Goal: Navigation & Orientation: Find specific page/section

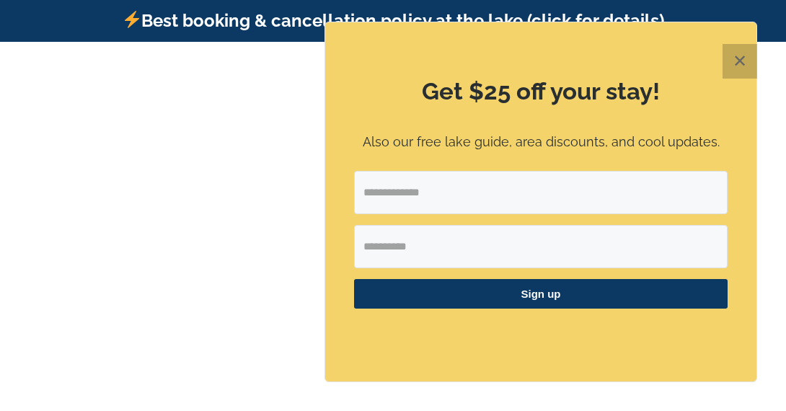
click at [741, 59] on button "✕" at bounding box center [739, 61] width 35 height 35
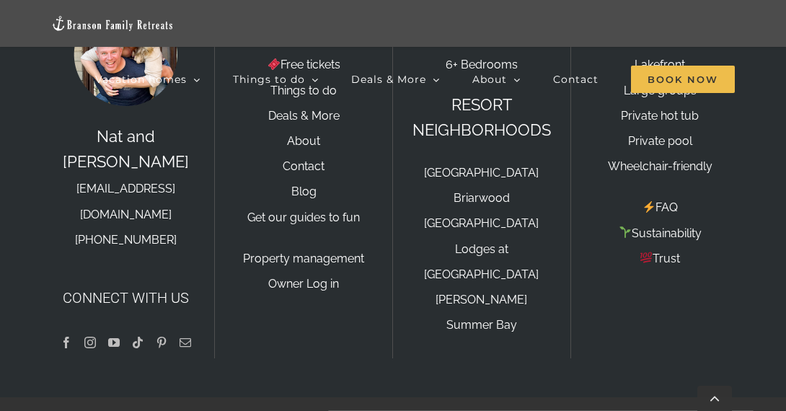
scroll to position [4841, 0]
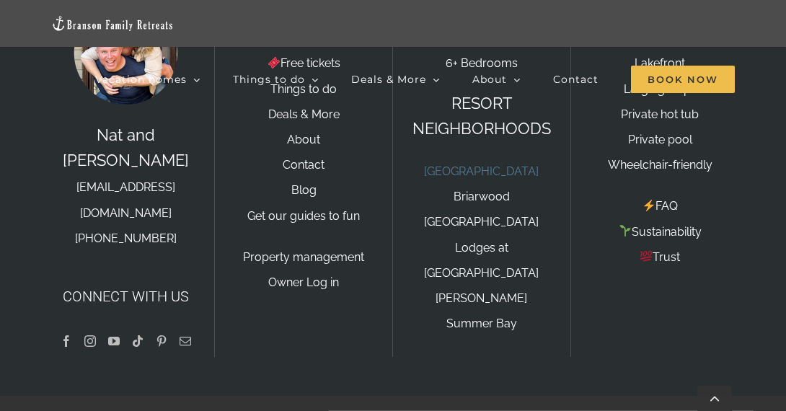
click at [469, 178] on link "[GEOGRAPHIC_DATA]" at bounding box center [481, 171] width 115 height 14
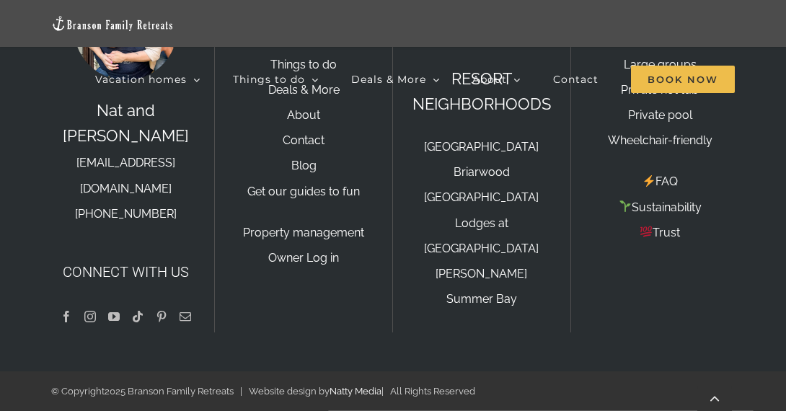
scroll to position [4841, 0]
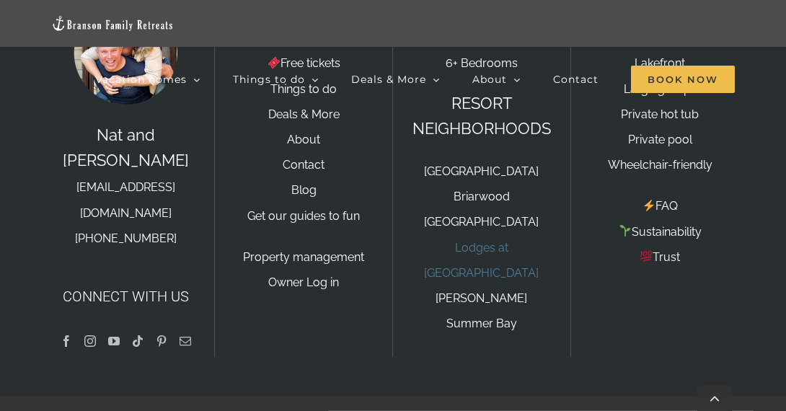
click at [476, 280] on link "Lodges at [GEOGRAPHIC_DATA]" at bounding box center [481, 260] width 115 height 39
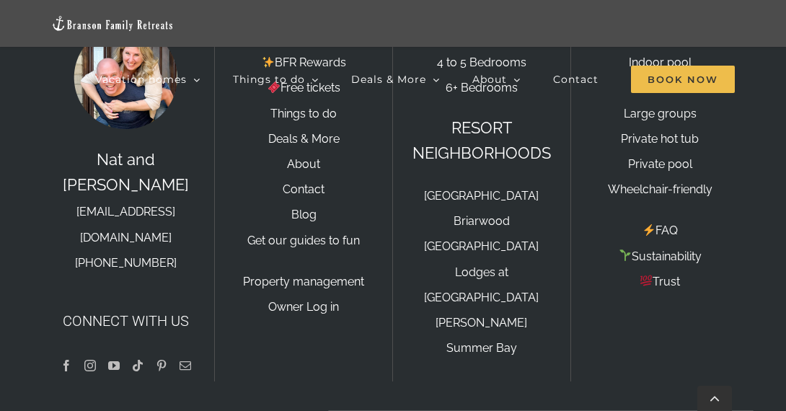
scroll to position [4813, 0]
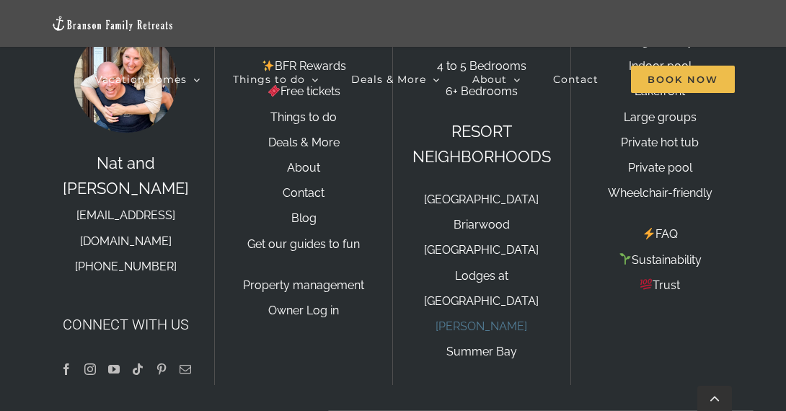
click at [477, 333] on link "[PERSON_NAME]" at bounding box center [481, 326] width 92 height 14
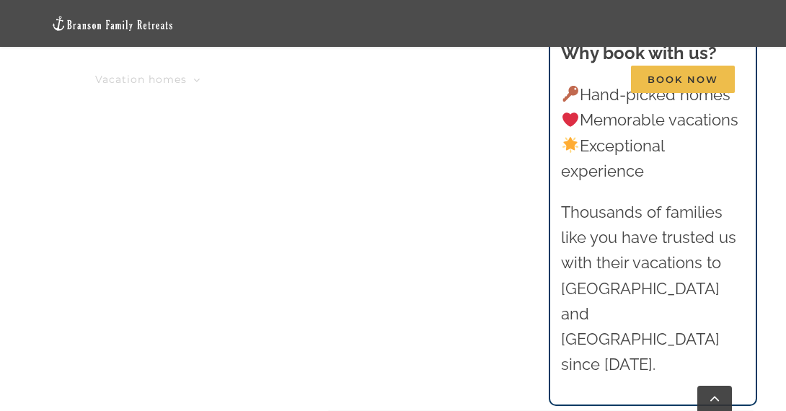
scroll to position [2818, 0]
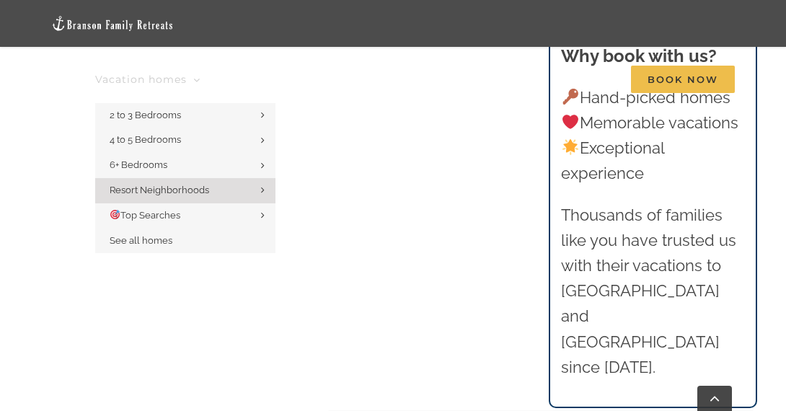
click at [151, 74] on span "Vacation homes" at bounding box center [141, 79] width 92 height 10
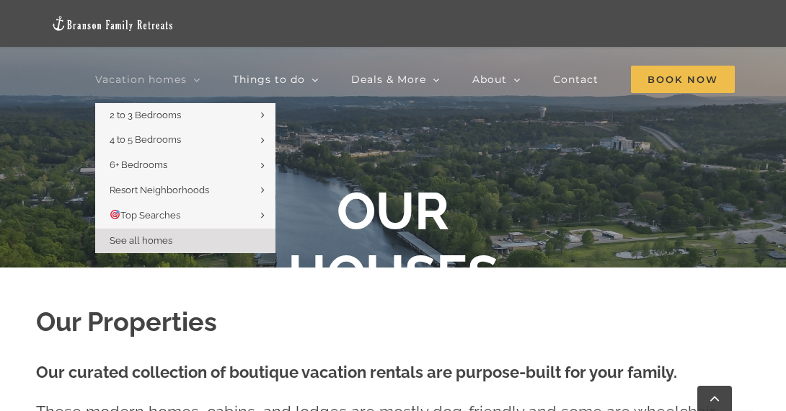
scroll to position [179, 0]
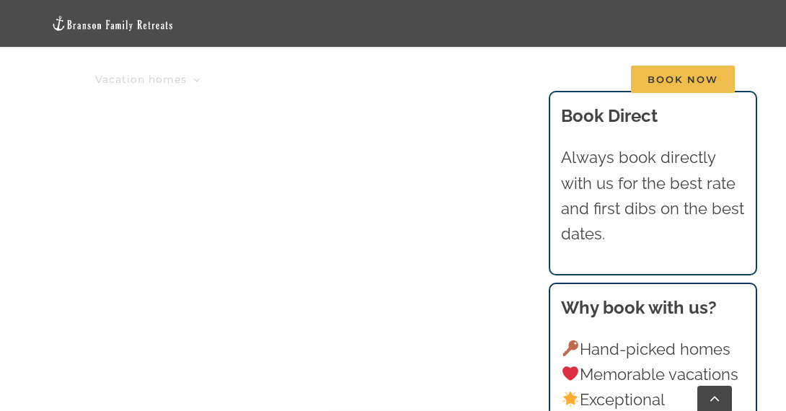
scroll to position [2794, 0]
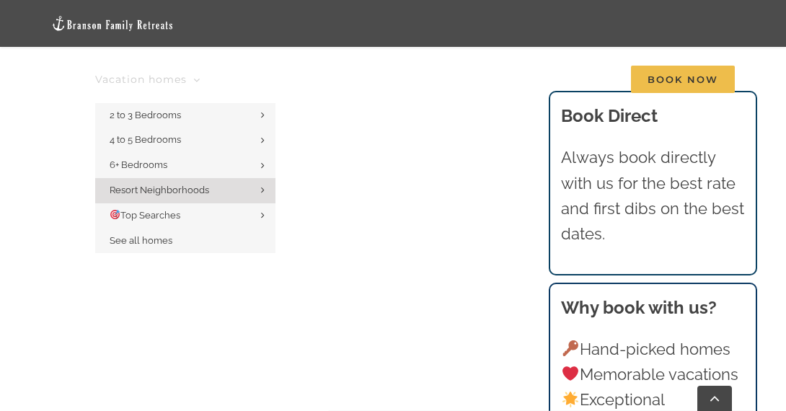
click at [160, 97] on link "Vacation homes" at bounding box center [147, 79] width 105 height 47
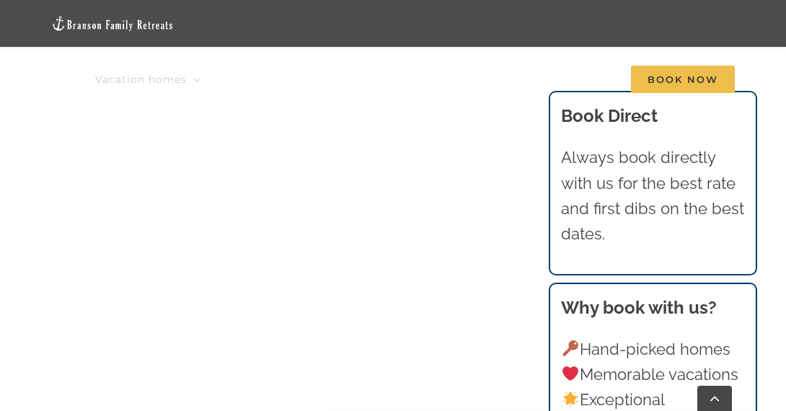
scroll to position [1421, 0]
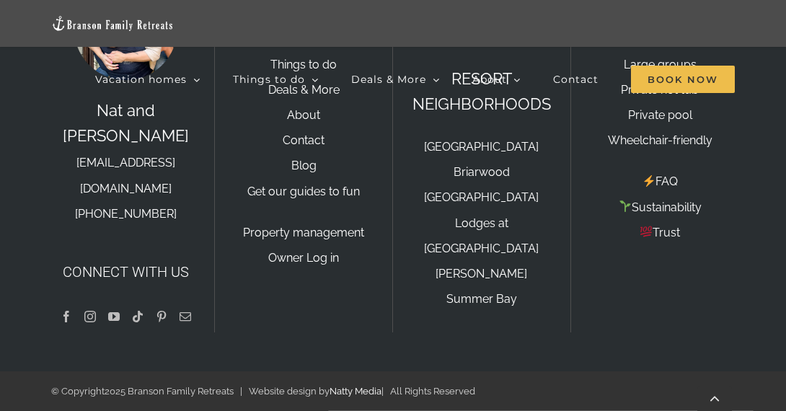
scroll to position [4813, 0]
